Goal: Check status: Check status

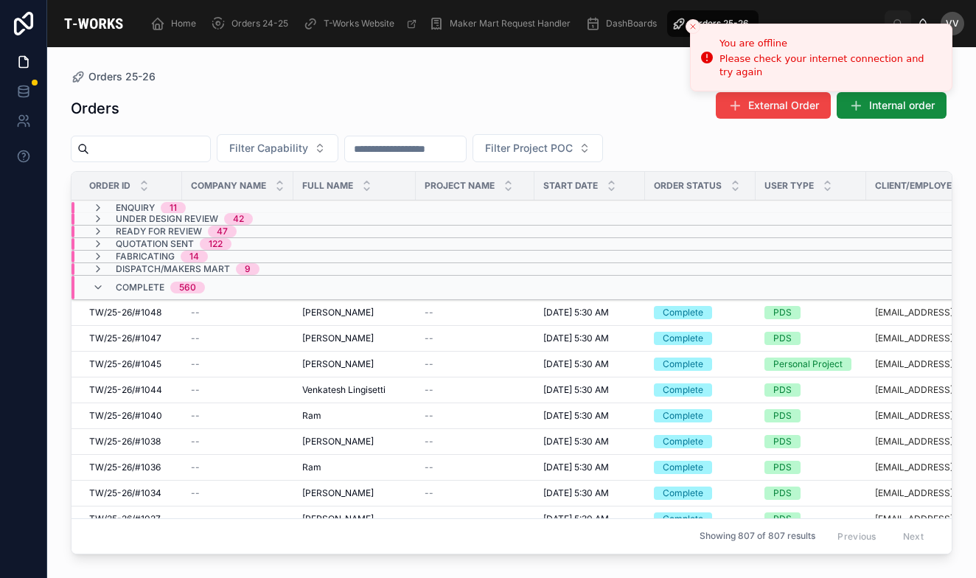
click at [159, 156] on input "text" at bounding box center [149, 149] width 121 height 21
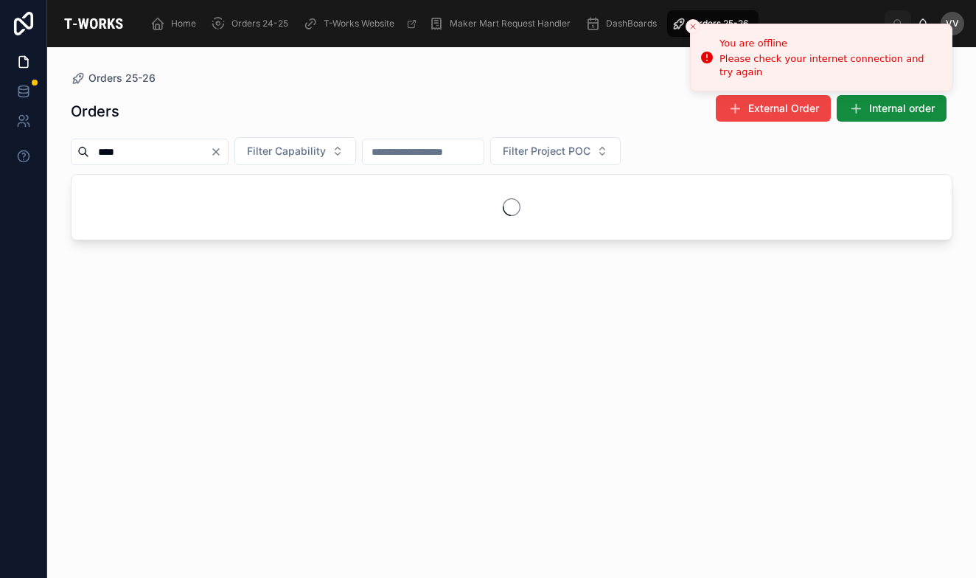
type input "****"
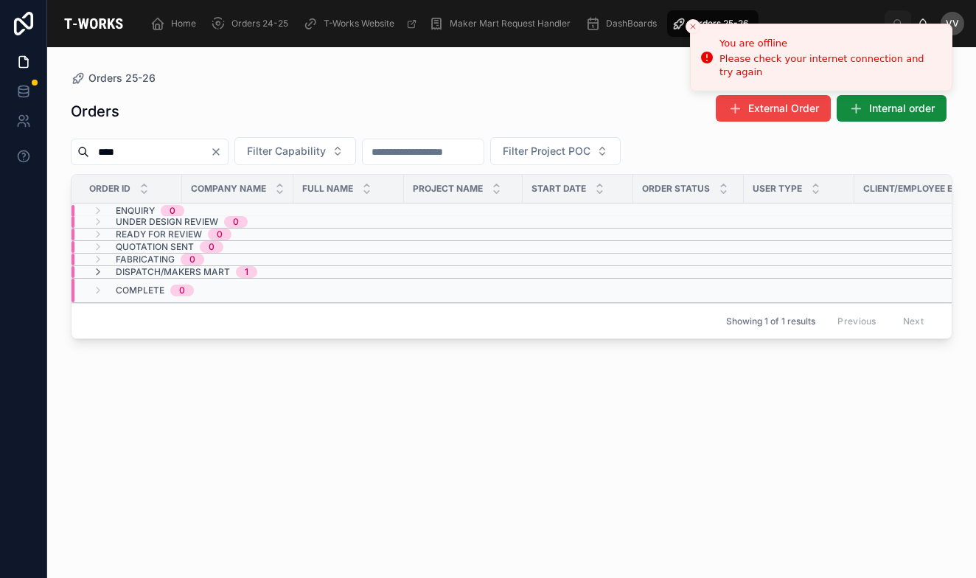
click at [188, 275] on span "Dispatch/Makers Mart" at bounding box center [173, 272] width 114 height 12
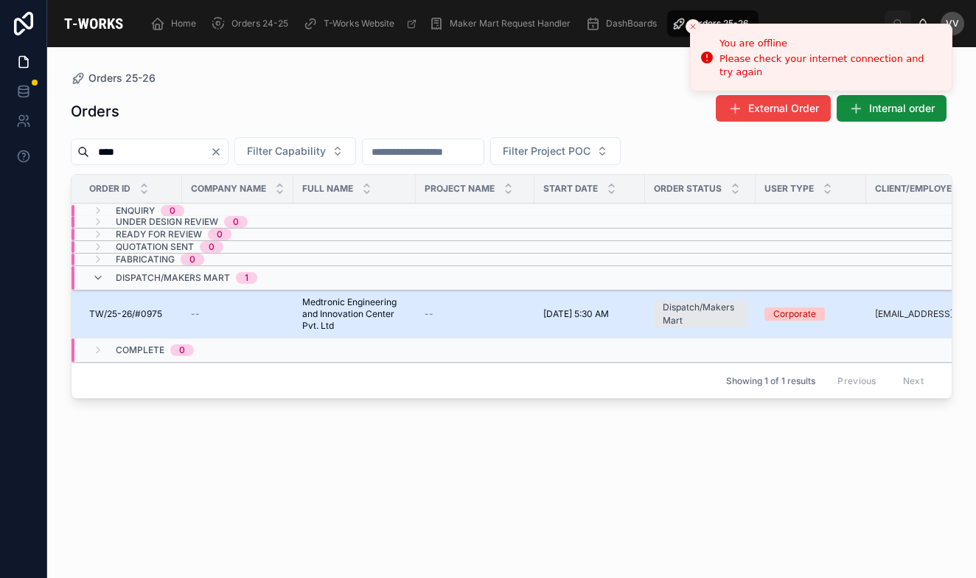
click at [137, 314] on span "TW/25-26/#0975" at bounding box center [125, 314] width 73 height 12
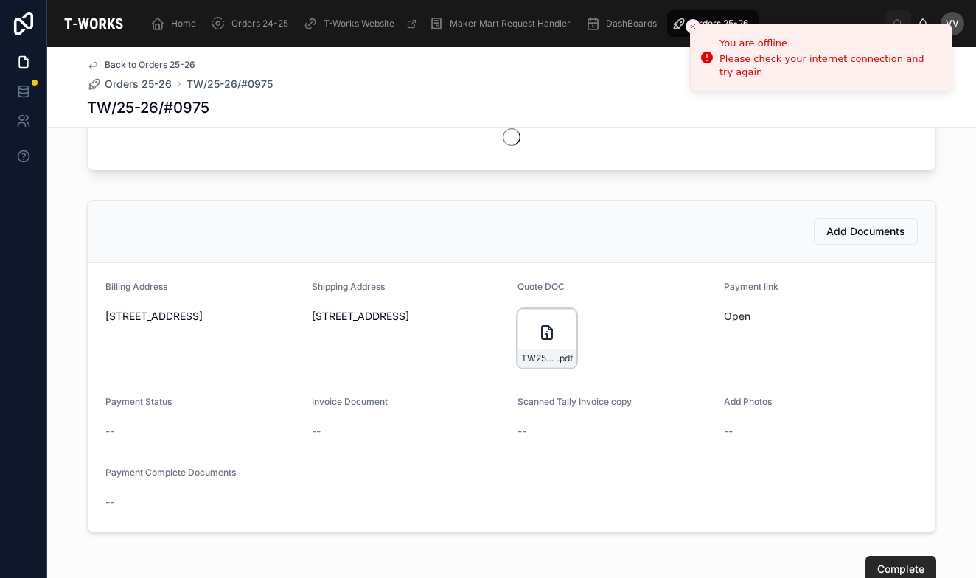
scroll to position [507, 0]
click at [540, 332] on icon at bounding box center [547, 332] width 18 height 18
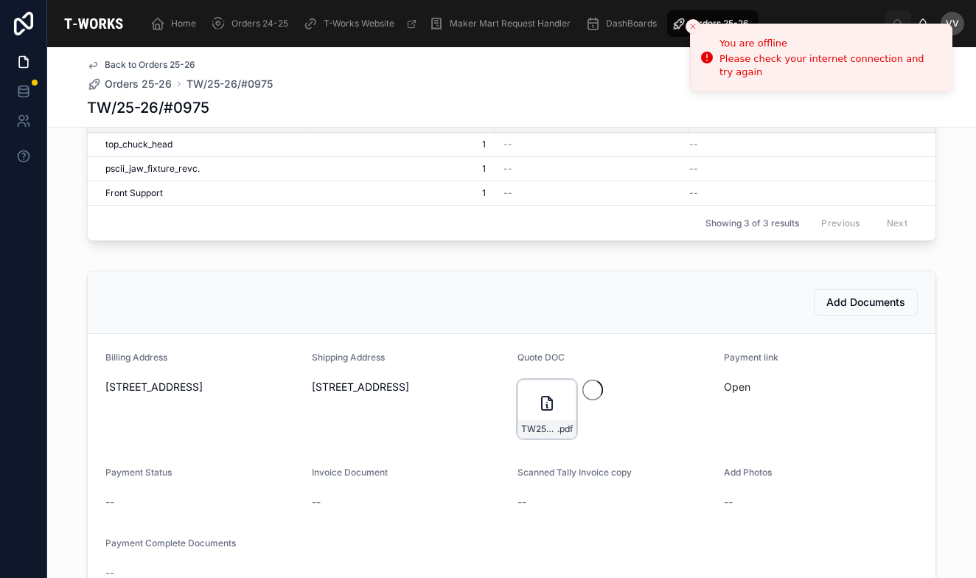
click at [527, 396] on div "TW25-26#0975-(1) .pdf" at bounding box center [546, 408] width 59 height 59
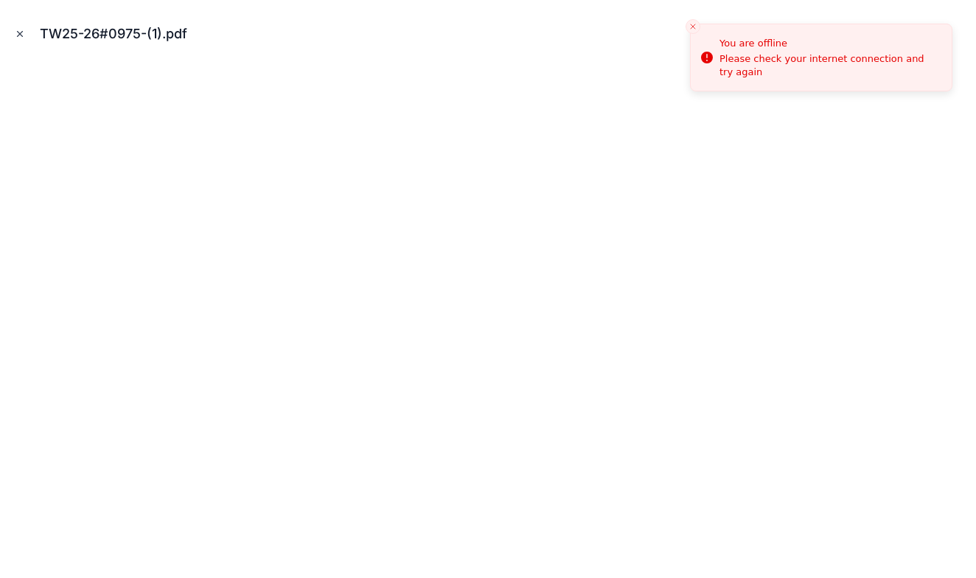
click at [18, 35] on icon "Close modal" at bounding box center [20, 34] width 10 height 10
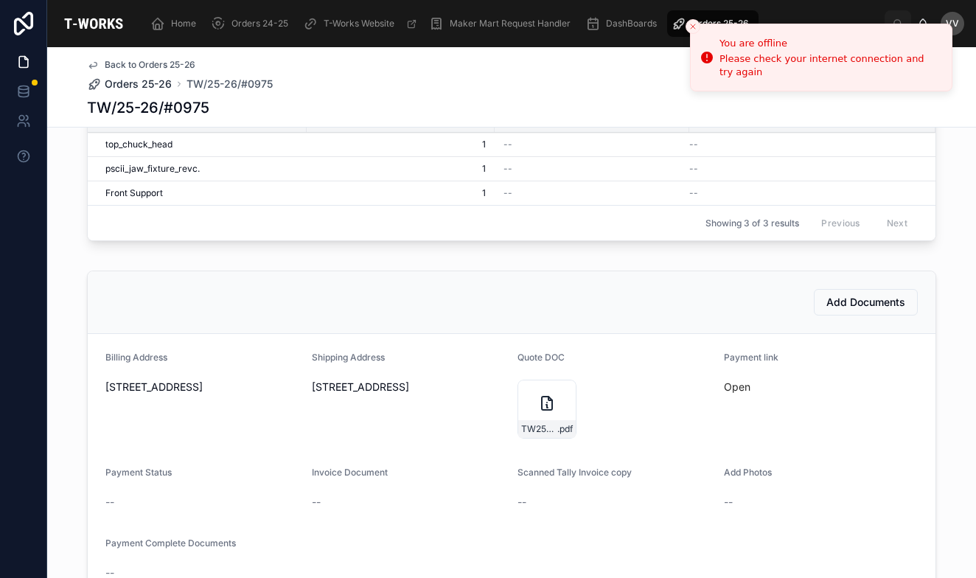
click at [147, 84] on span "Orders 25-26" at bounding box center [138, 84] width 67 height 15
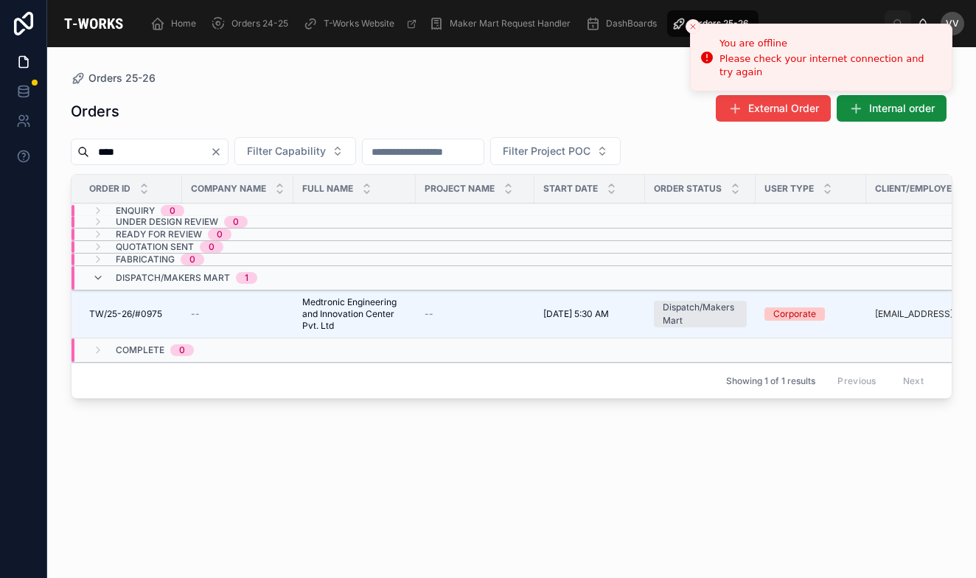
click at [161, 155] on input "****" at bounding box center [149, 151] width 121 height 21
type input "****"
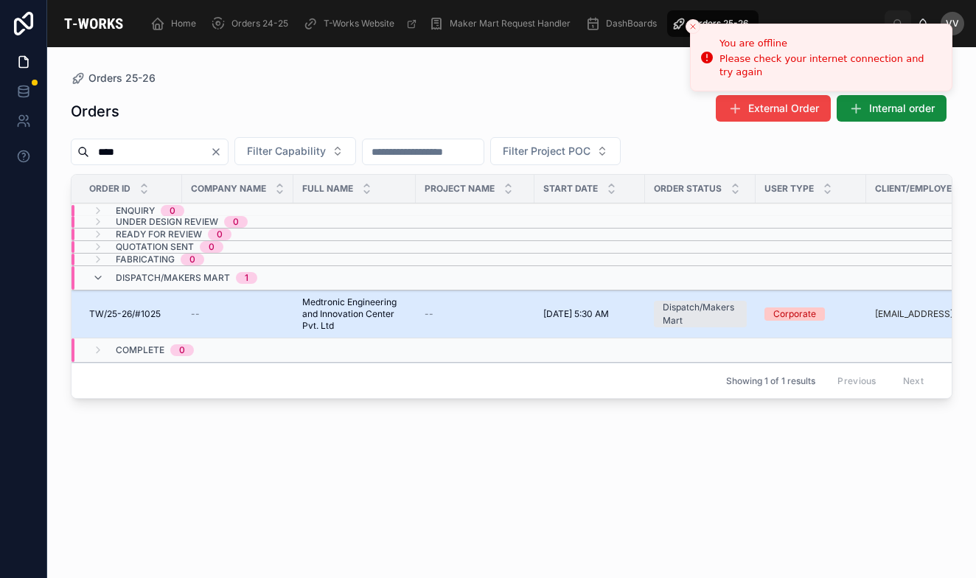
click at [139, 313] on span "TW/25-26/#1025" at bounding box center [124, 314] width 71 height 12
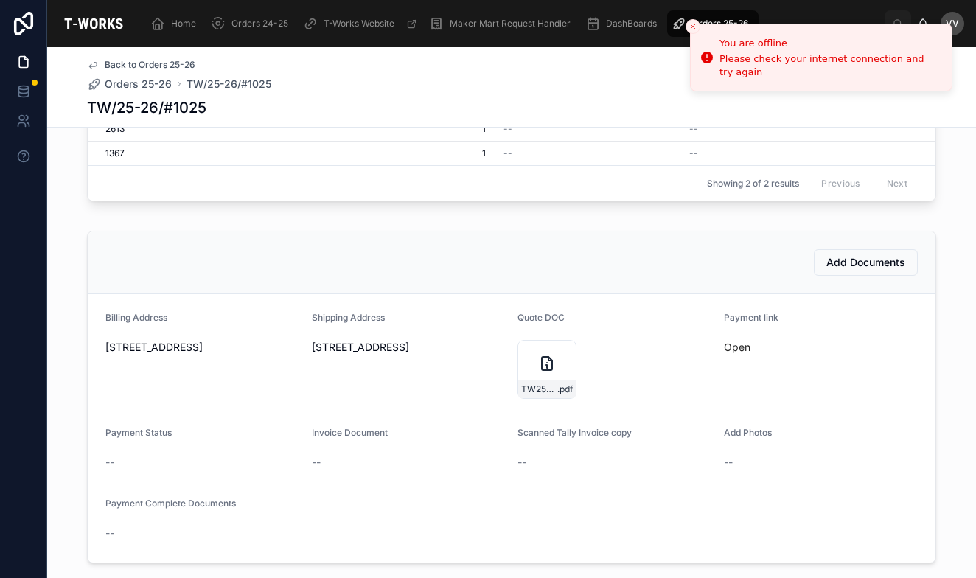
scroll to position [530, 0]
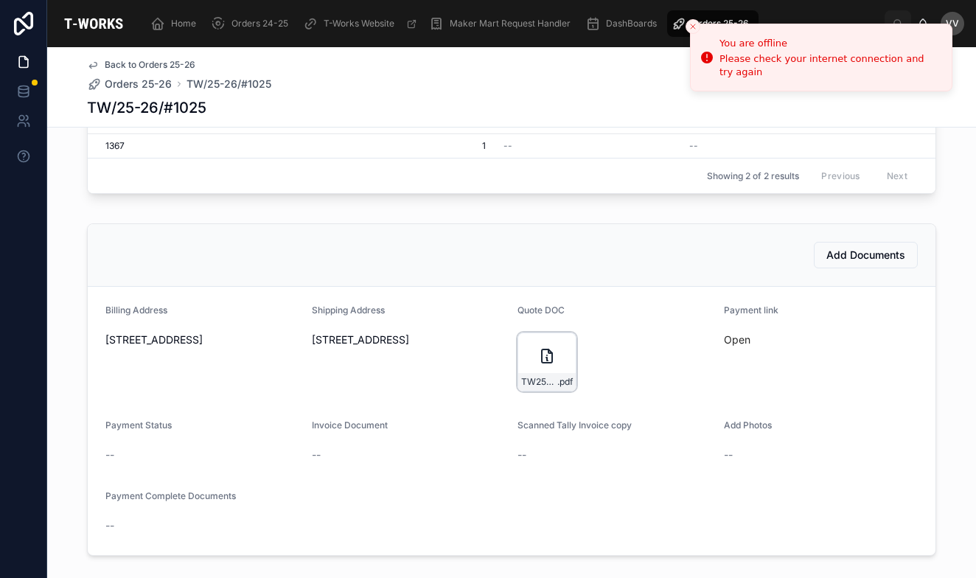
click at [525, 351] on div "TW25-26#1025 .pdf" at bounding box center [546, 361] width 59 height 59
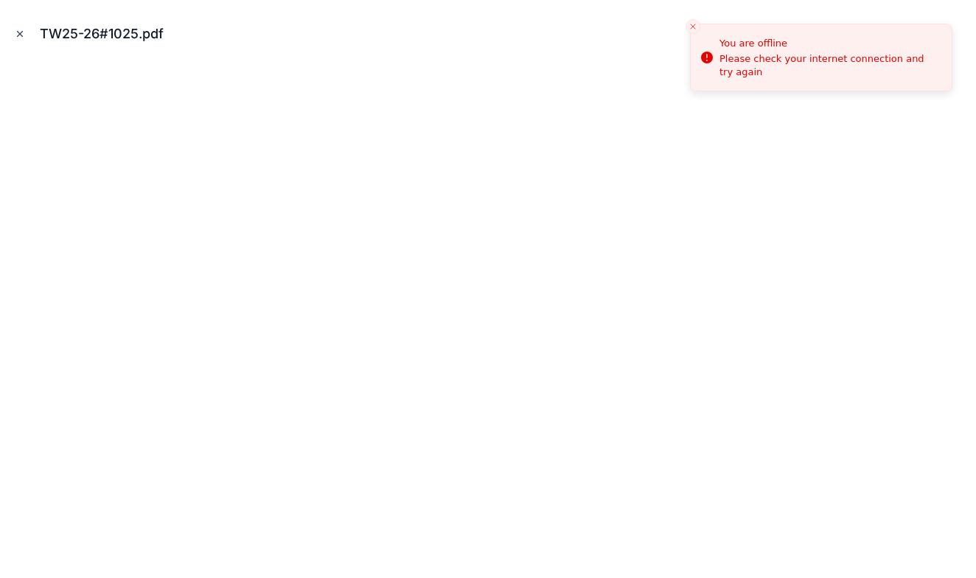
click at [19, 35] on icon "Close modal" at bounding box center [20, 34] width 5 height 5
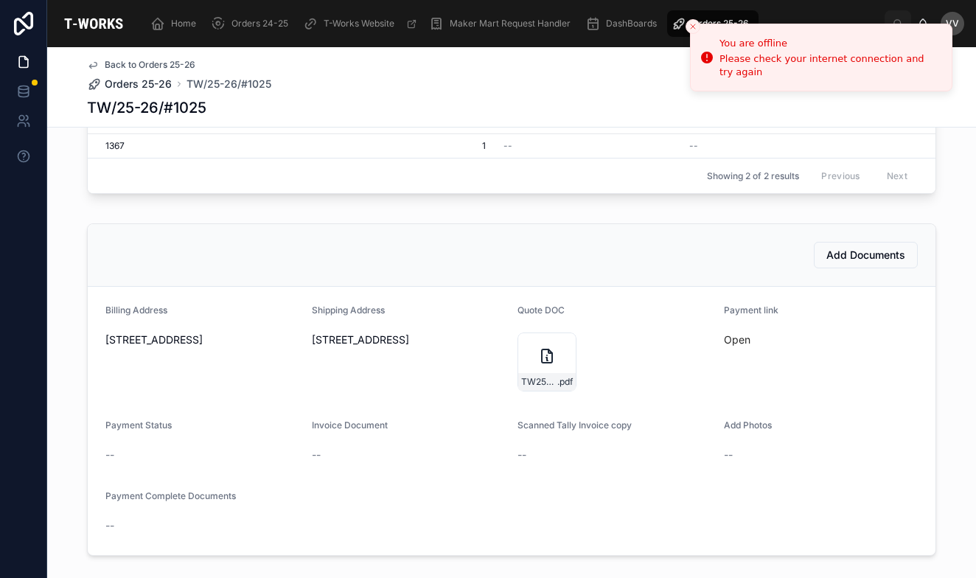
click at [143, 84] on span "Orders 25-26" at bounding box center [138, 84] width 67 height 15
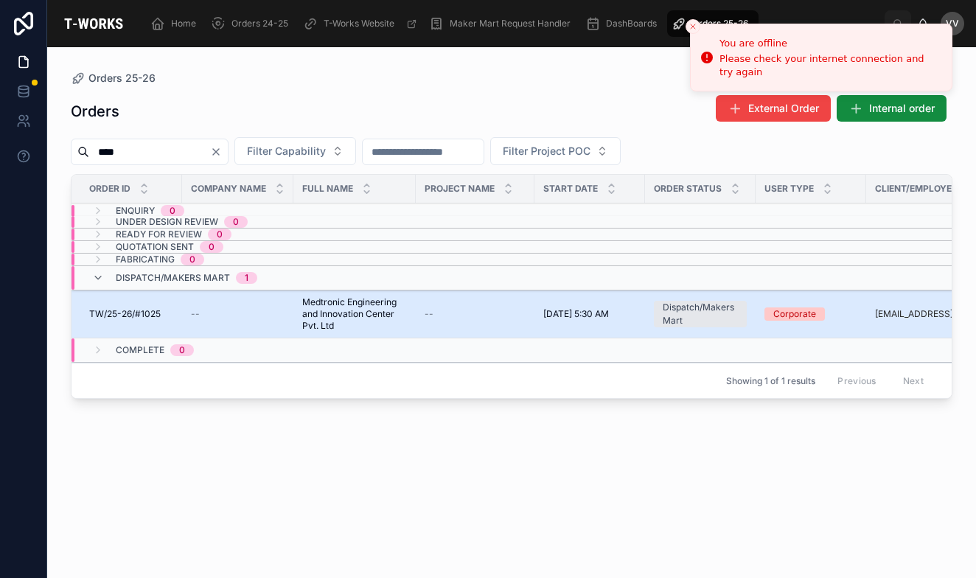
click at [332, 315] on span "Medtronic Engineering and Innovation Center Pvt. Ltd" at bounding box center [354, 313] width 105 height 35
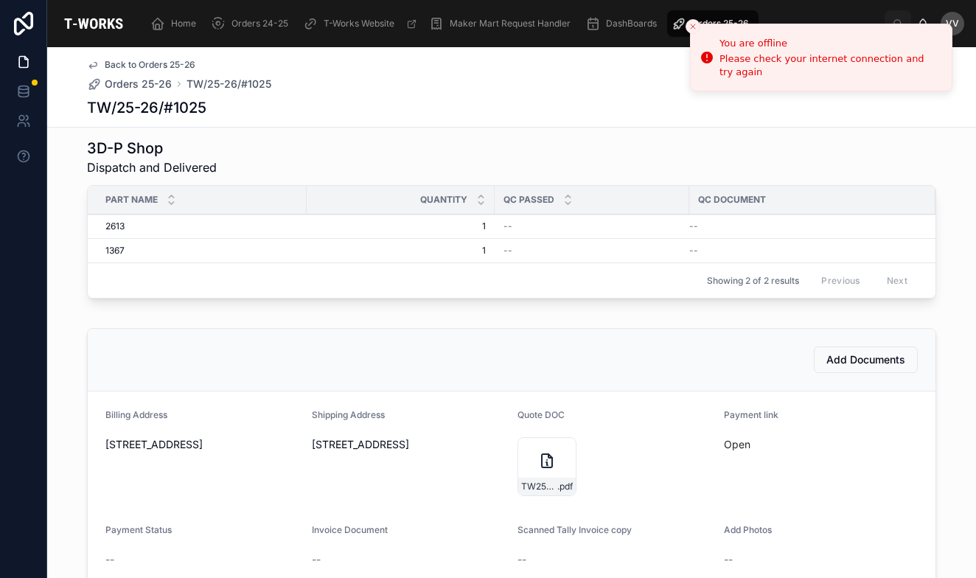
scroll to position [438, 0]
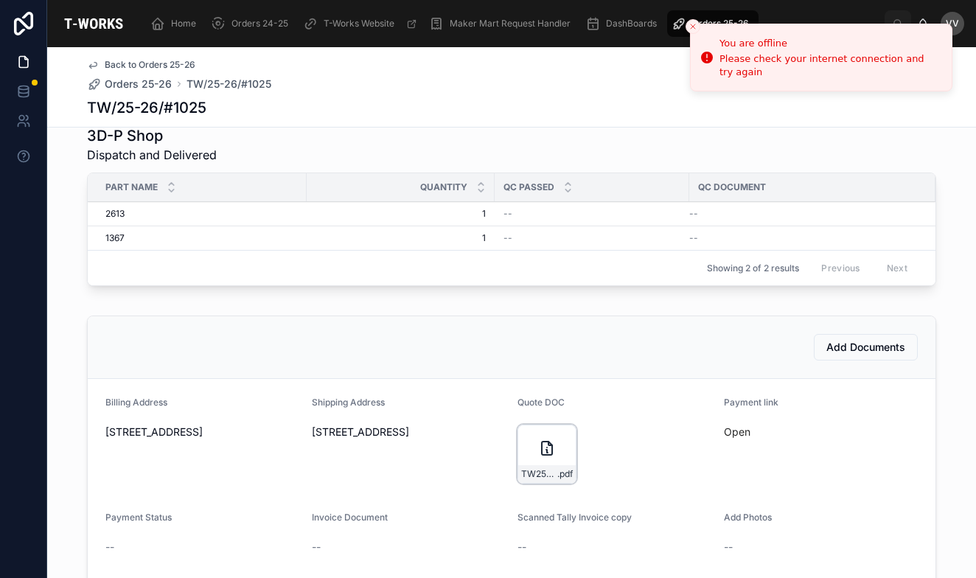
click at [539, 448] on icon at bounding box center [547, 448] width 18 height 18
